Goal: Navigation & Orientation: Find specific page/section

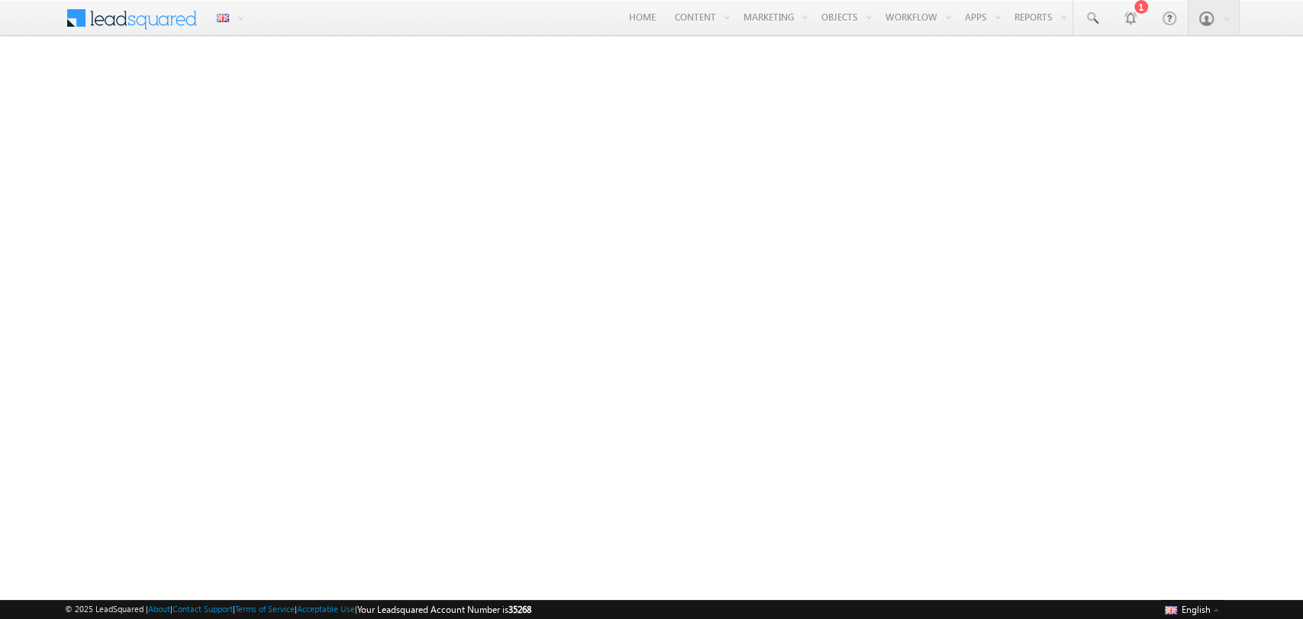
click at [276, 57] on iframe at bounding box center [651, 317] width 1303 height 563
click at [191, 55] on iframe at bounding box center [651, 317] width 1303 height 563
